Goal: Book appointment/travel/reservation

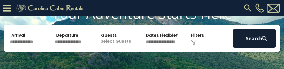
scroll to position [34, 0]
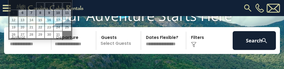
click at [17, 50] on input "text" at bounding box center [29, 40] width 43 height 19
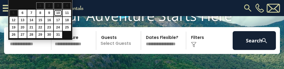
click at [59, 13] on link "10" at bounding box center [58, 13] width 8 height 7
type input "********"
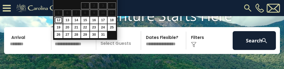
click at [60, 21] on link "12" at bounding box center [58, 20] width 8 height 7
type input "********"
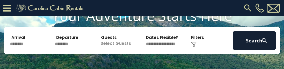
click at [262, 44] on img at bounding box center [264, 41] width 7 height 7
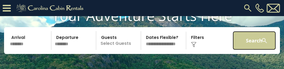
click at [247, 47] on button "Search" at bounding box center [253, 40] width 43 height 19
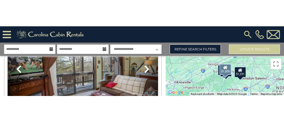
scroll to position [356, 0]
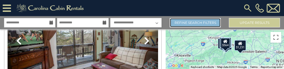
click at [182, 23] on link "Refine Search Filters" at bounding box center [195, 22] width 51 height 9
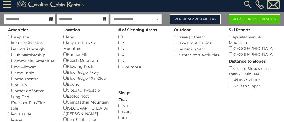
scroll to position [0, 0]
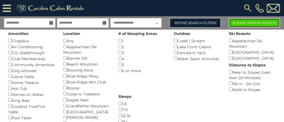
click at [248, 21] on button "Please Update Results" at bounding box center [254, 22] width 51 height 9
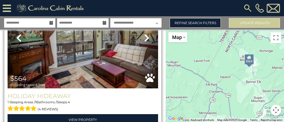
scroll to position [31, 0]
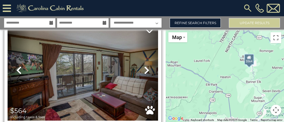
click at [148, 69] on icon at bounding box center [146, 70] width 5 height 9
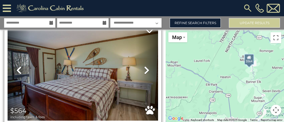
click at [148, 69] on icon at bounding box center [146, 70] width 5 height 9
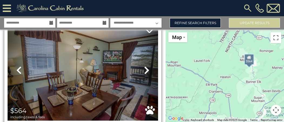
click at [148, 69] on icon at bounding box center [146, 70] width 5 height 9
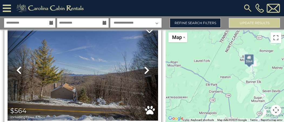
click at [148, 69] on icon at bounding box center [146, 70] width 5 height 9
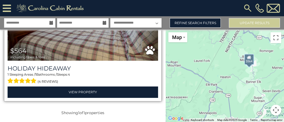
scroll to position [92, 0]
